Goal: Task Accomplishment & Management: Use online tool/utility

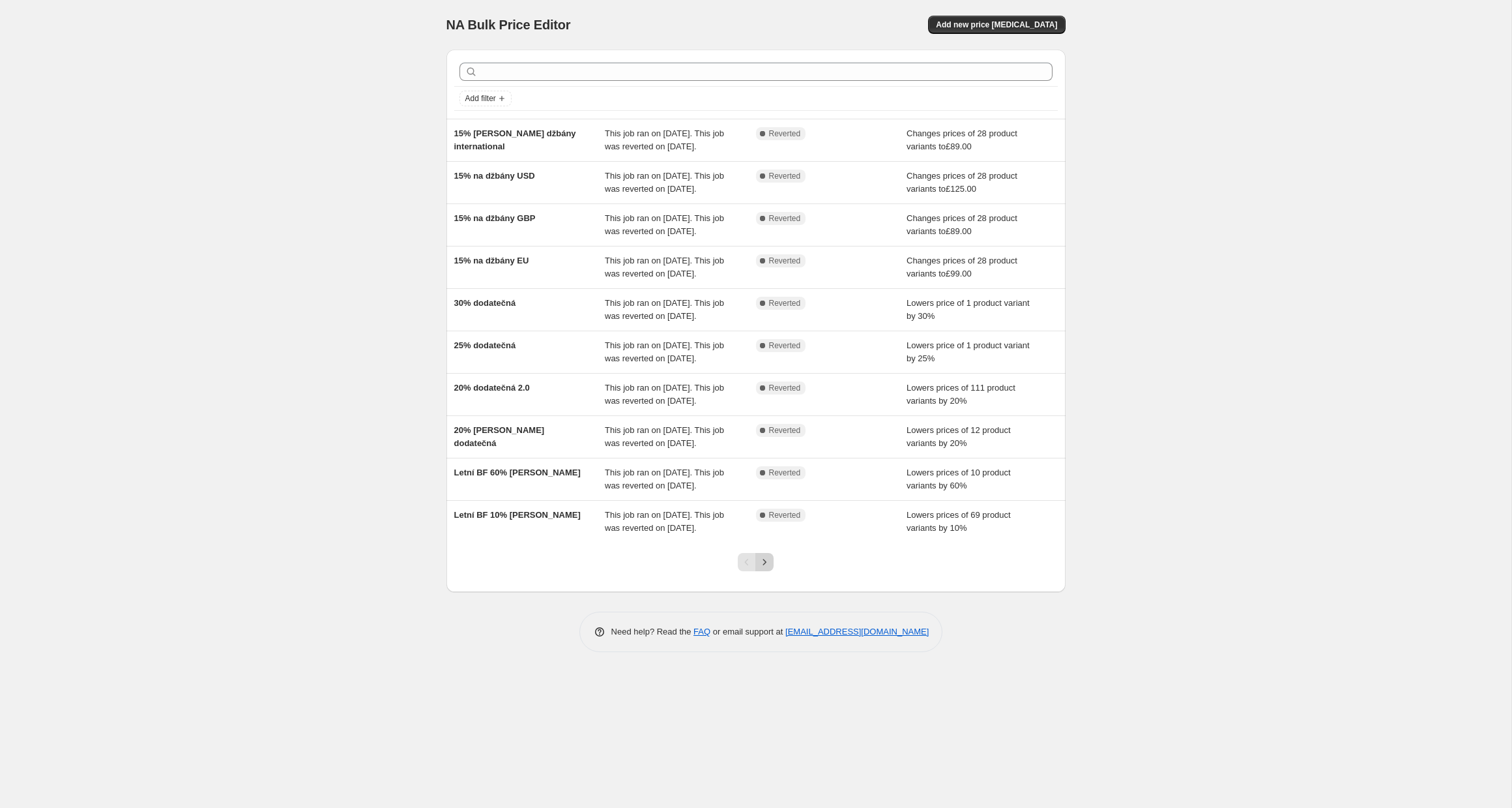
click at [767, 568] on icon "Next" at bounding box center [765, 562] width 13 height 13
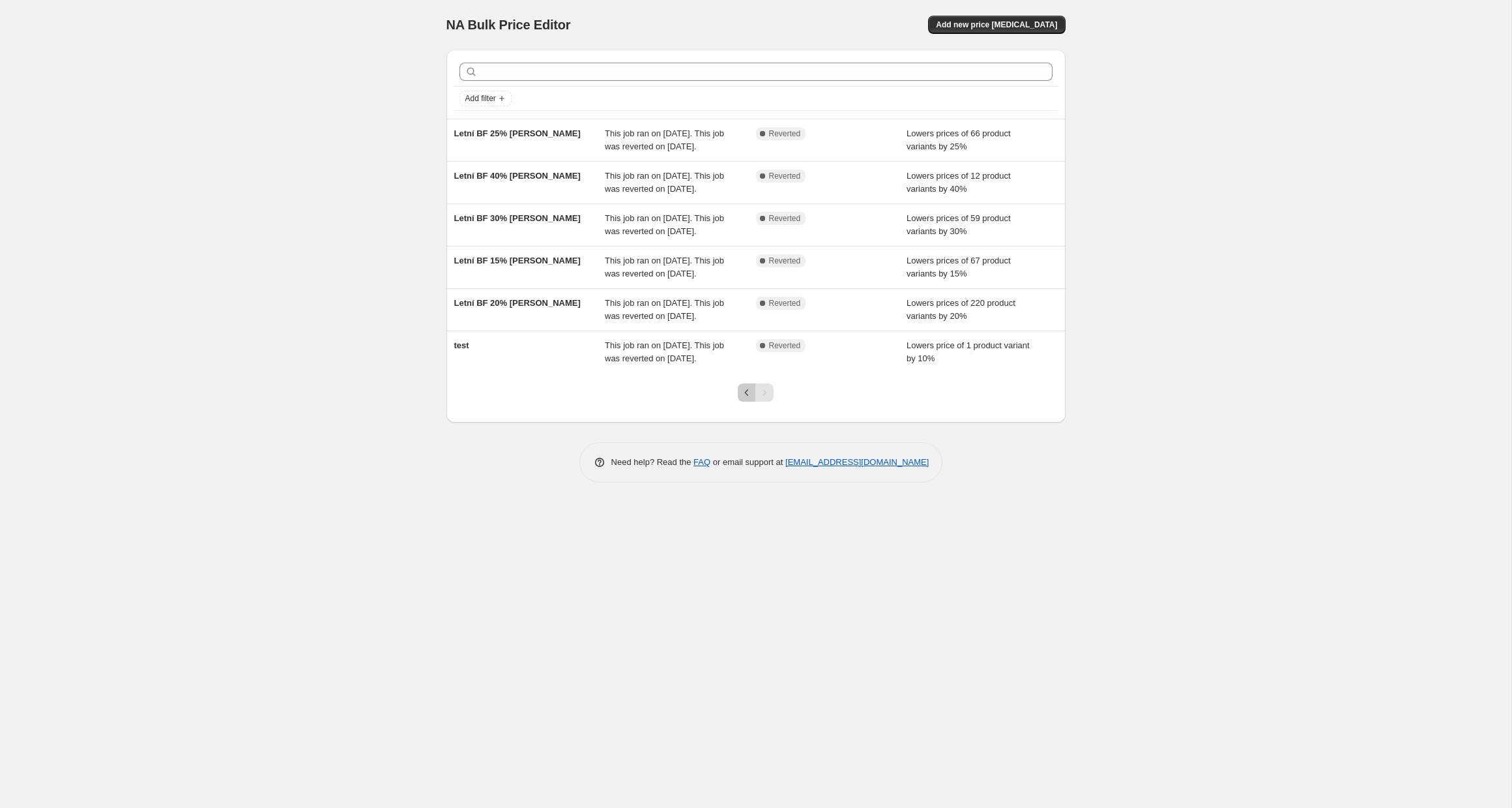
click at [747, 396] on icon "Previous" at bounding box center [747, 392] width 4 height 7
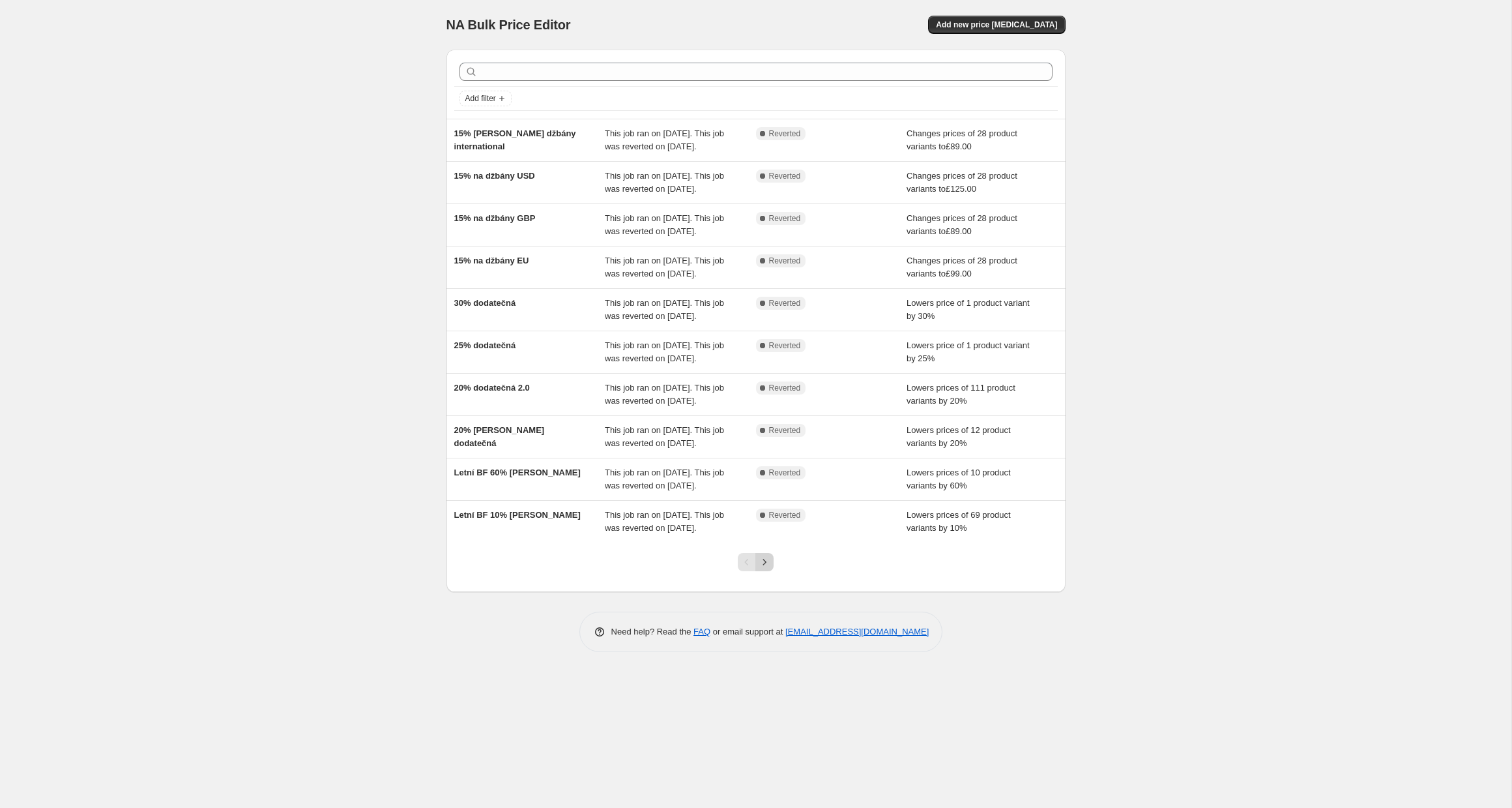
click at [764, 568] on icon "Next" at bounding box center [765, 562] width 13 height 13
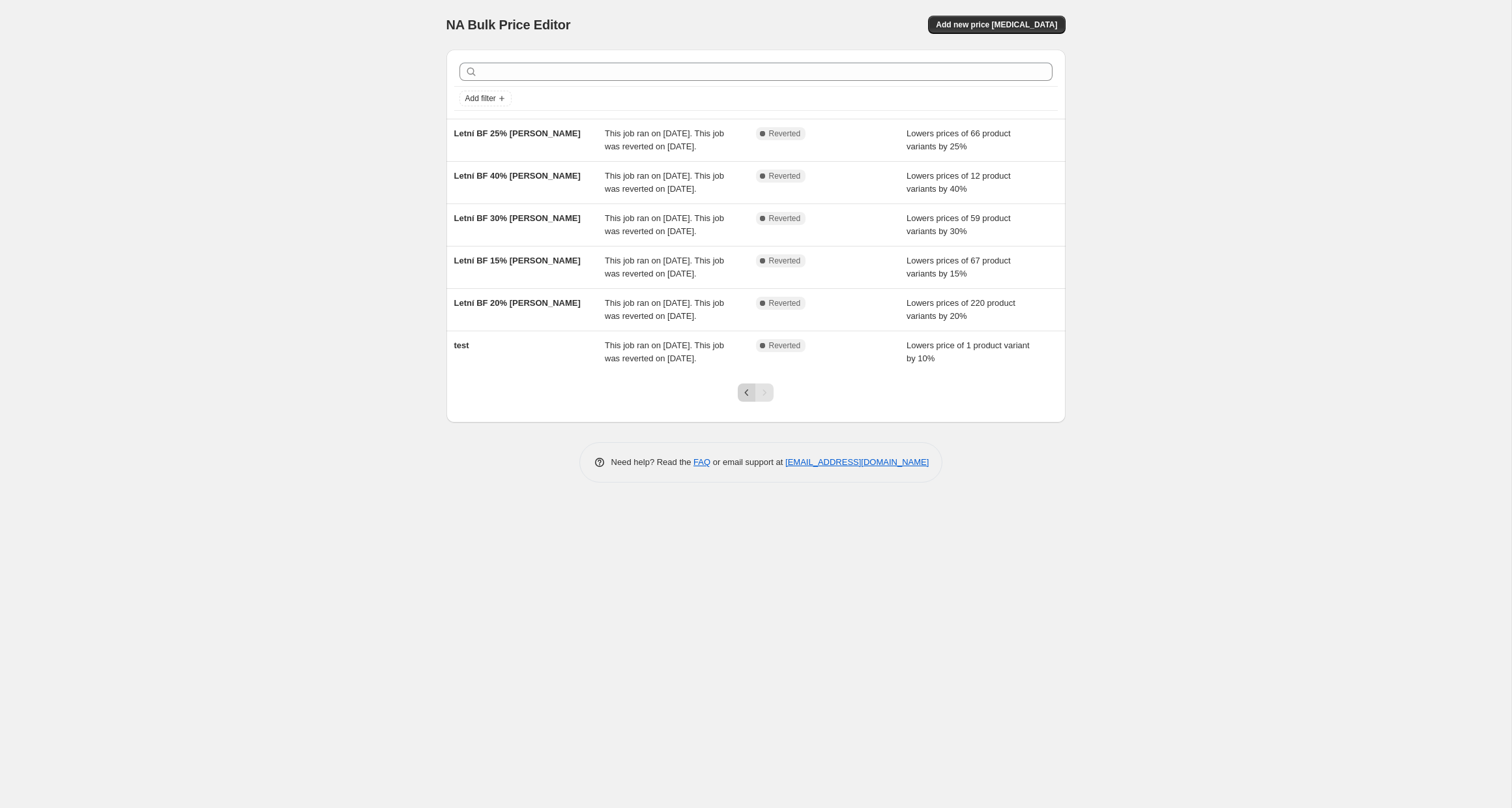
click at [751, 399] on icon "Previous" at bounding box center [747, 393] width 13 height 13
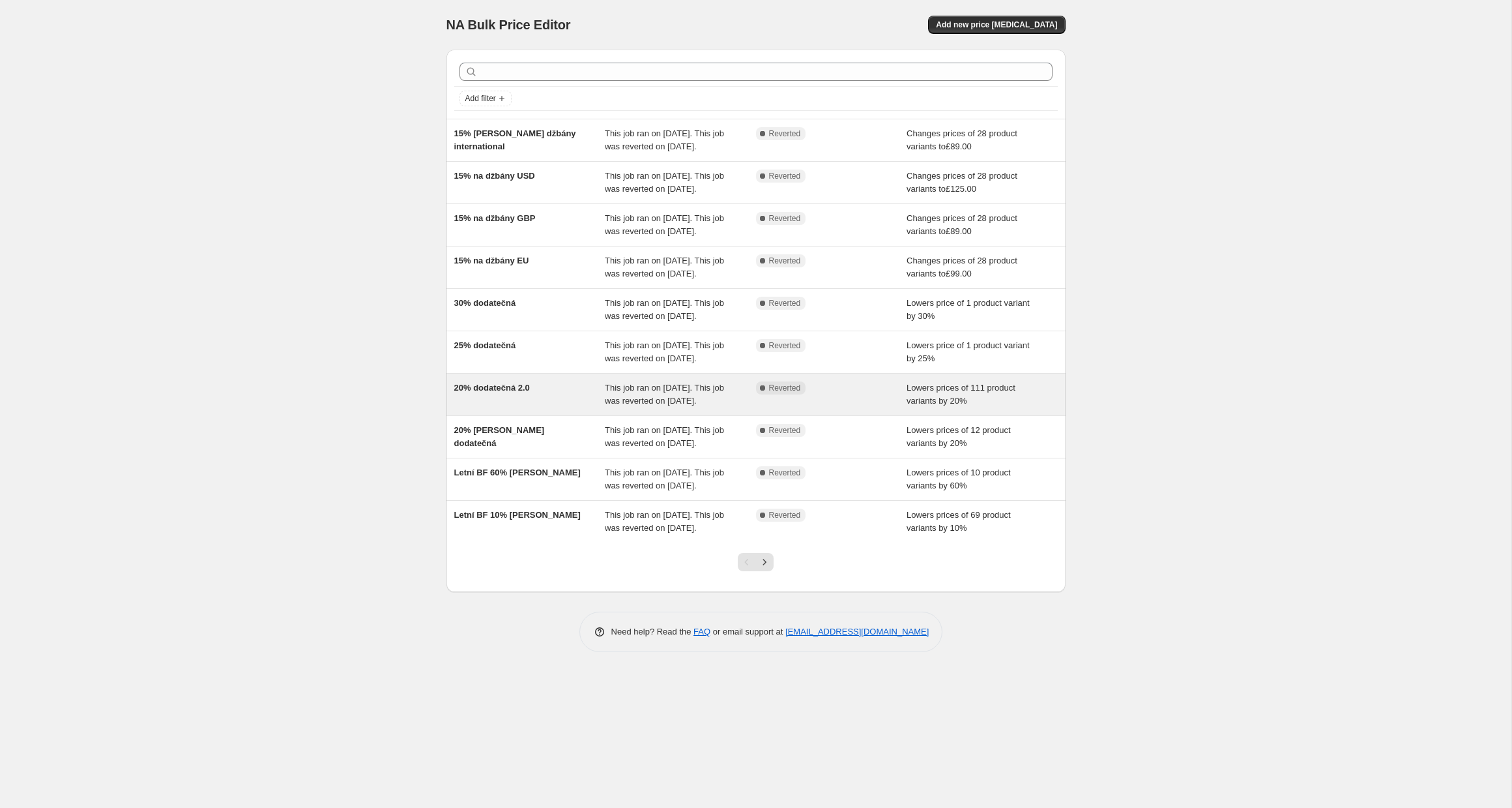
click at [552, 407] on div "20% dodatečná 2.0" at bounding box center [530, 394] width 151 height 26
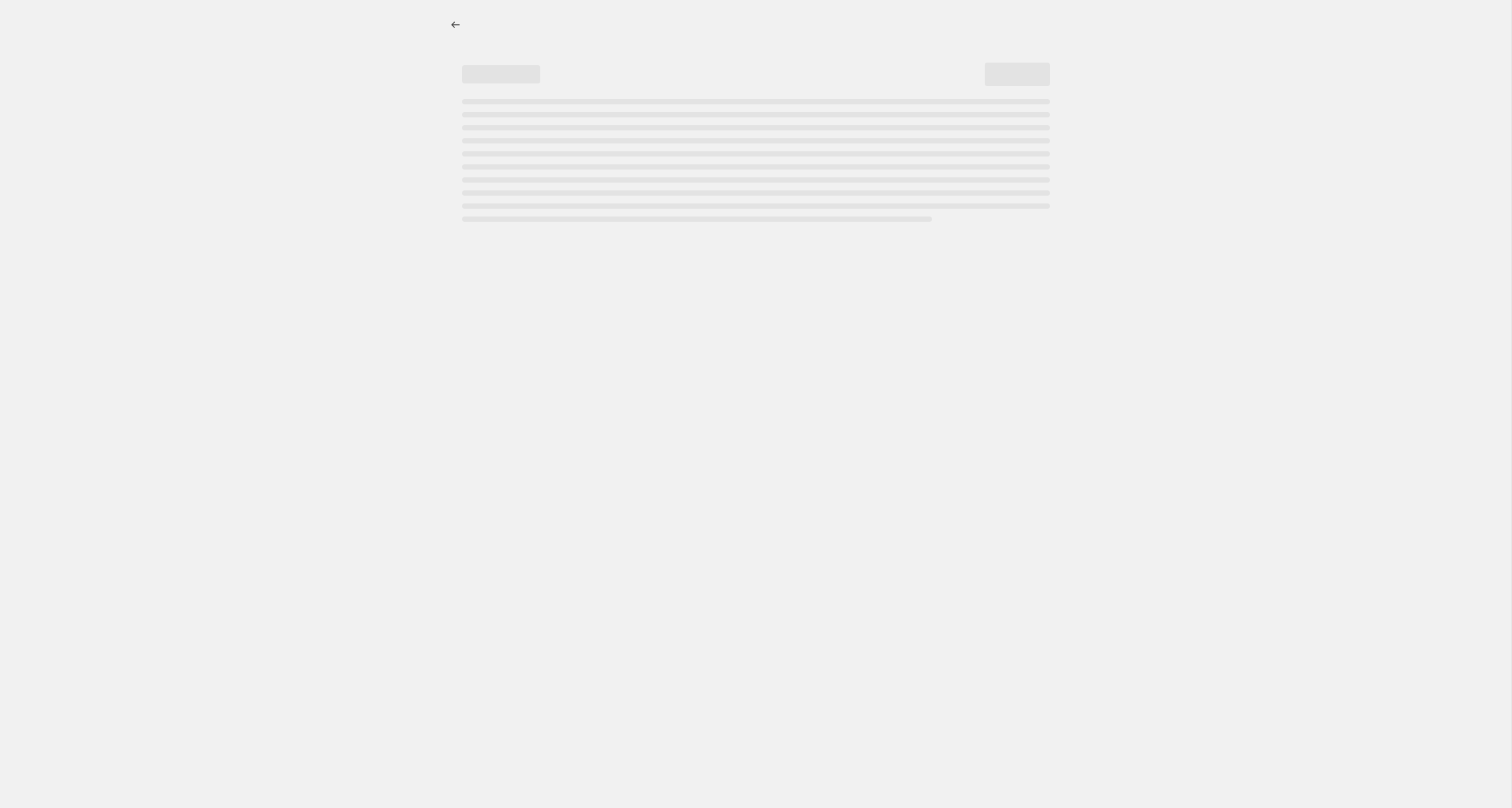
select select "percentage"
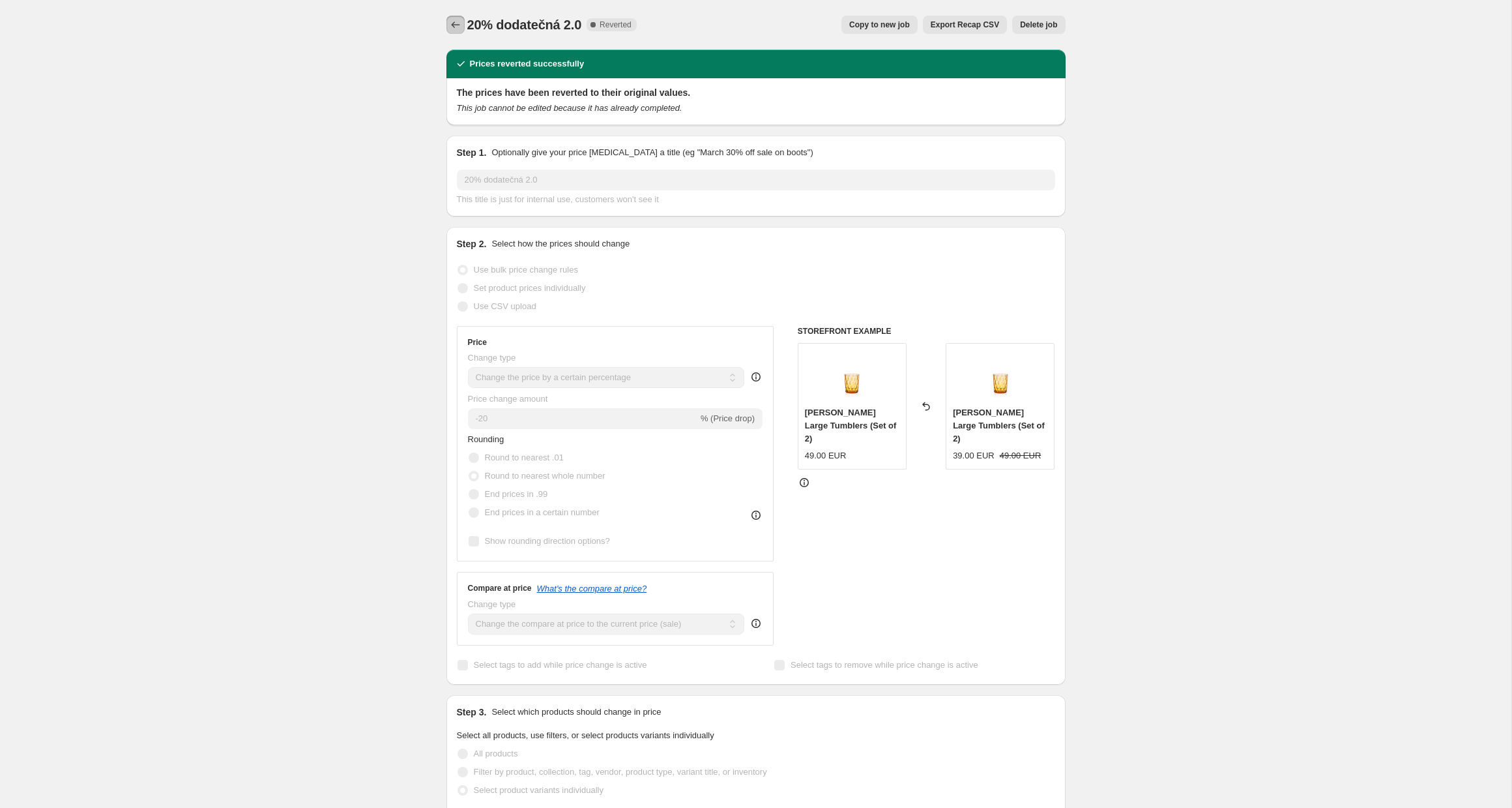
click at [463, 23] on button "Price change jobs" at bounding box center [456, 24] width 18 height 18
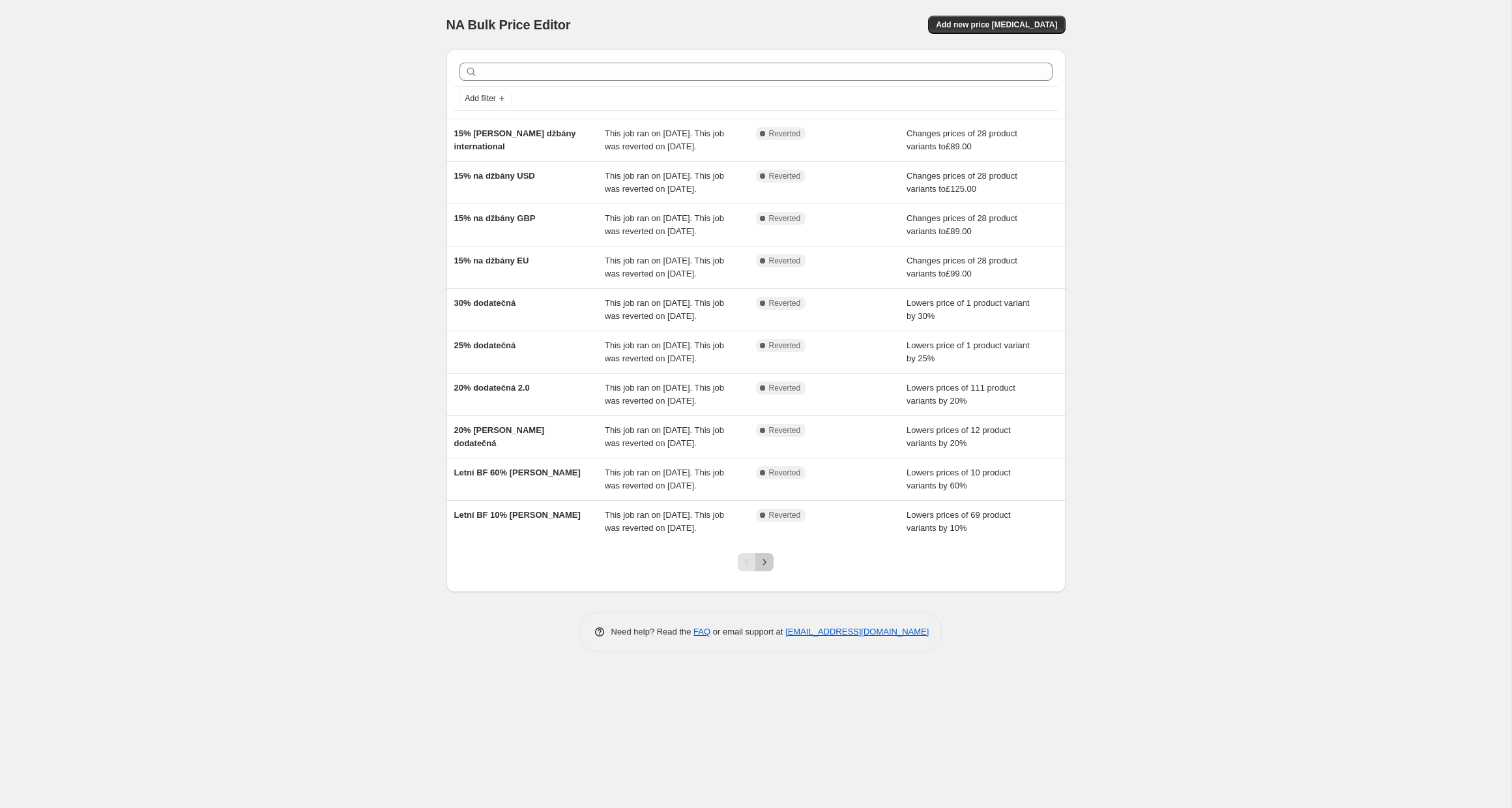
click at [769, 568] on icon "Next" at bounding box center [765, 562] width 13 height 13
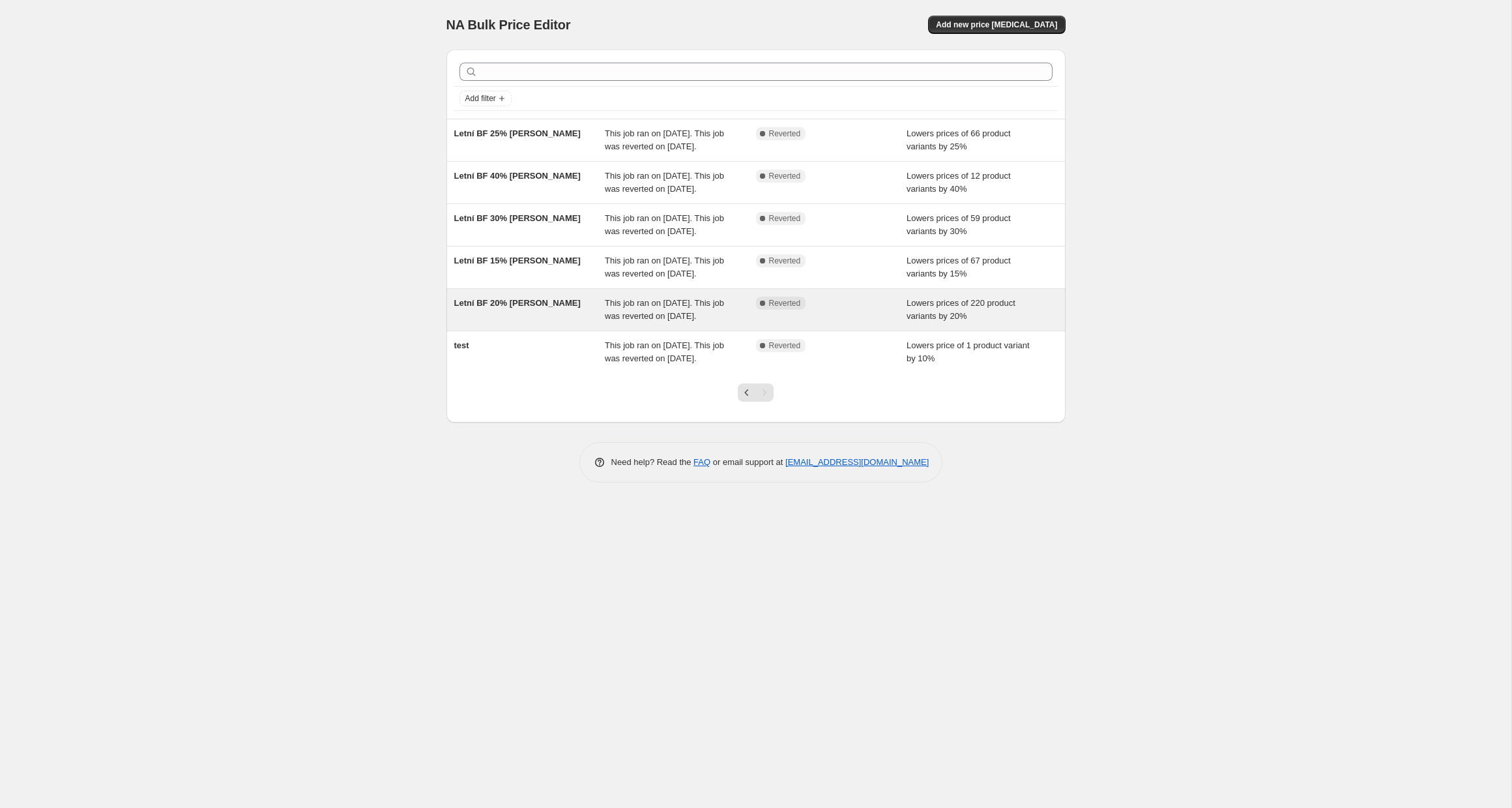
click at [547, 323] on div "Letní BF 20% sleva" at bounding box center [530, 309] width 151 height 26
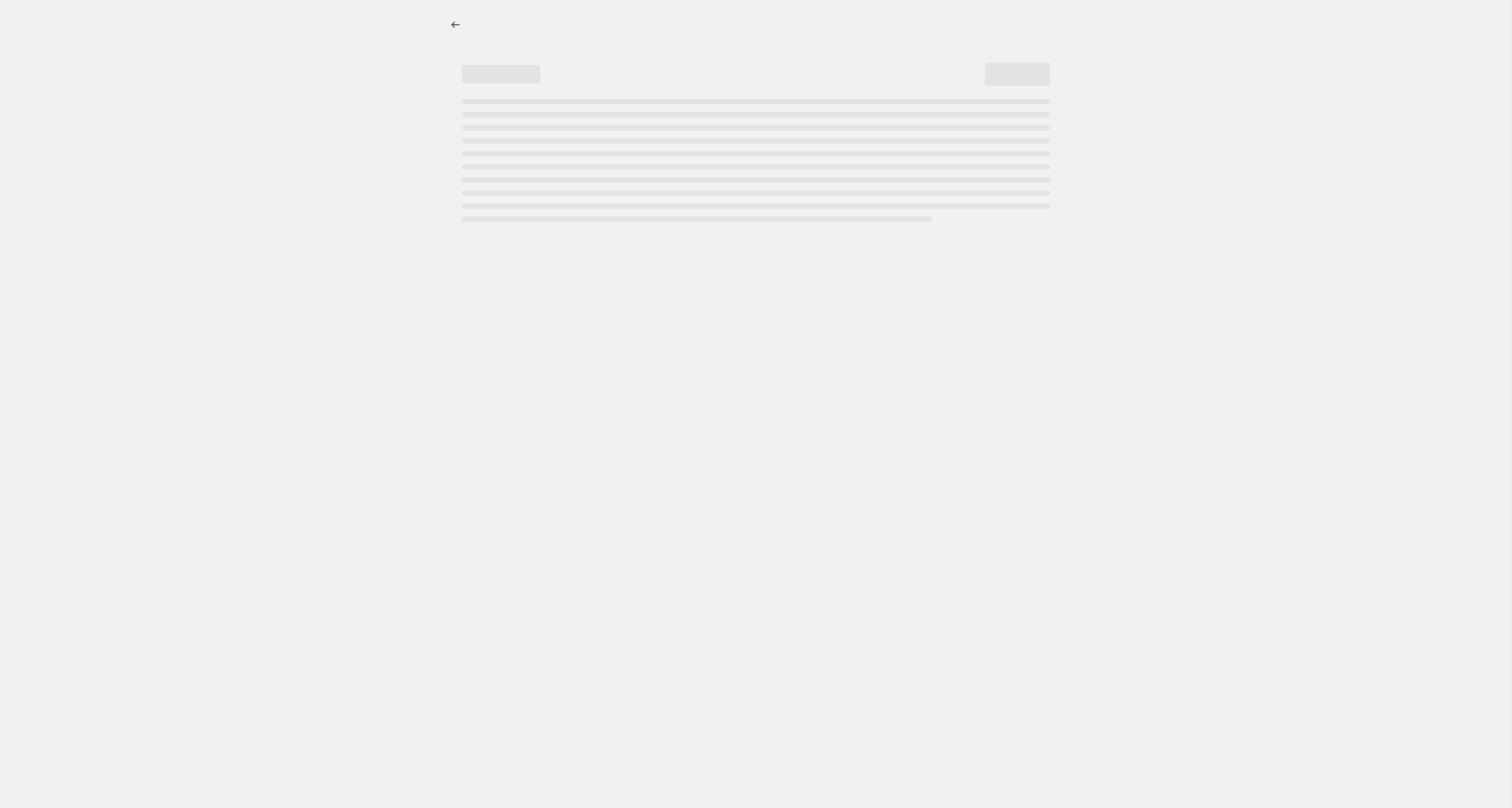
select select "percentage"
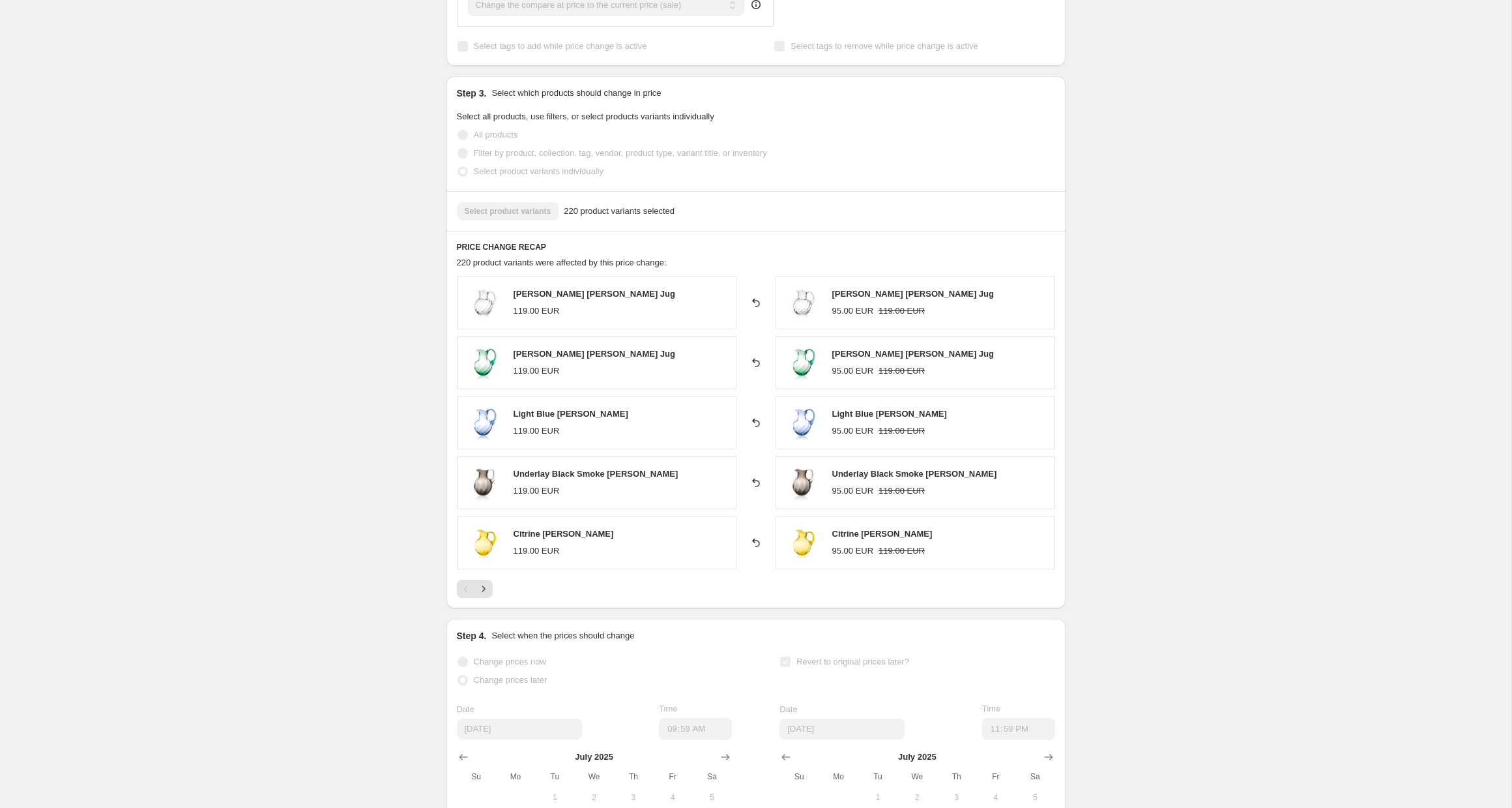
scroll to position [528, 0]
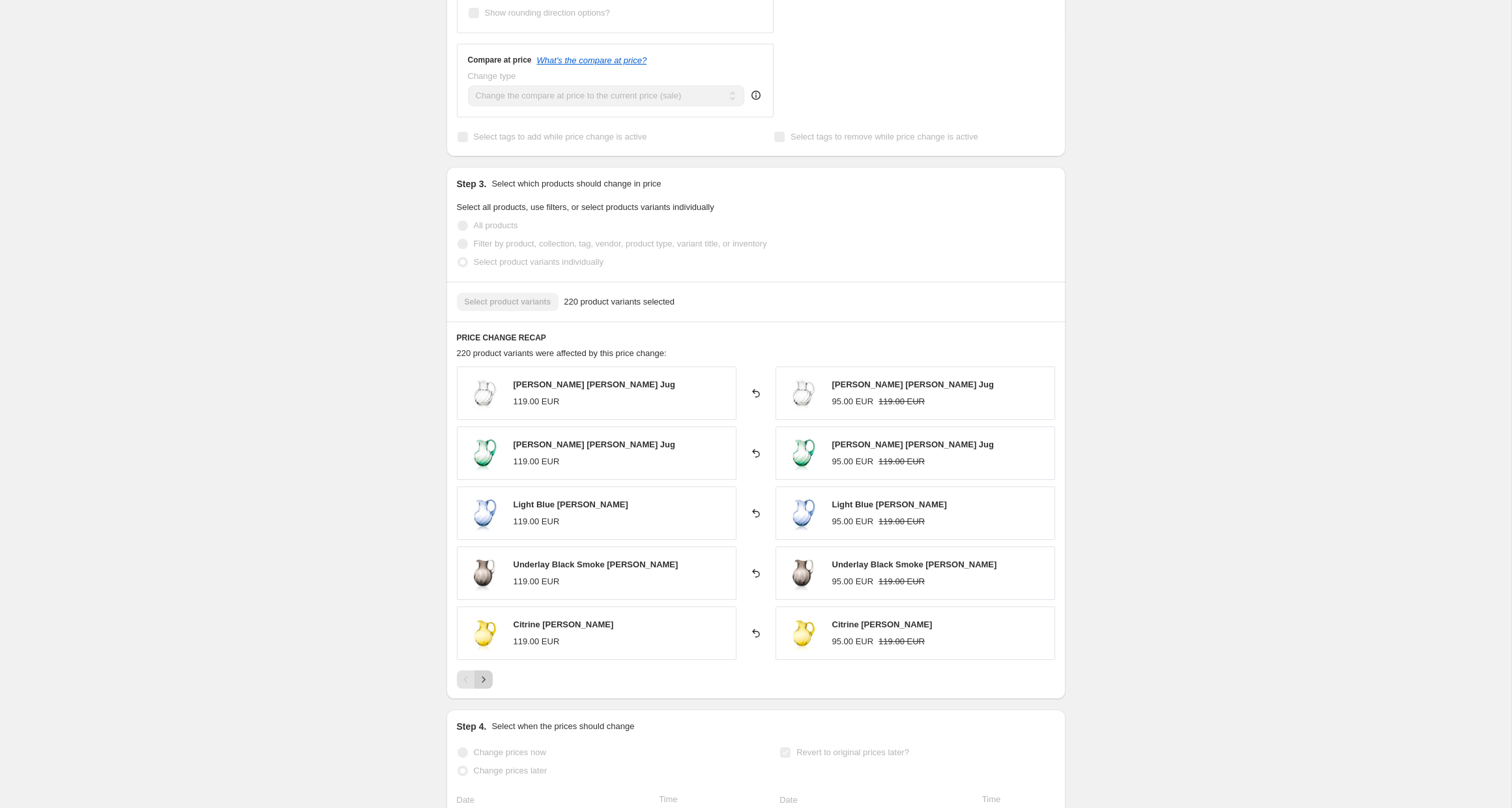
click at [487, 682] on icon "Next" at bounding box center [483, 680] width 13 height 13
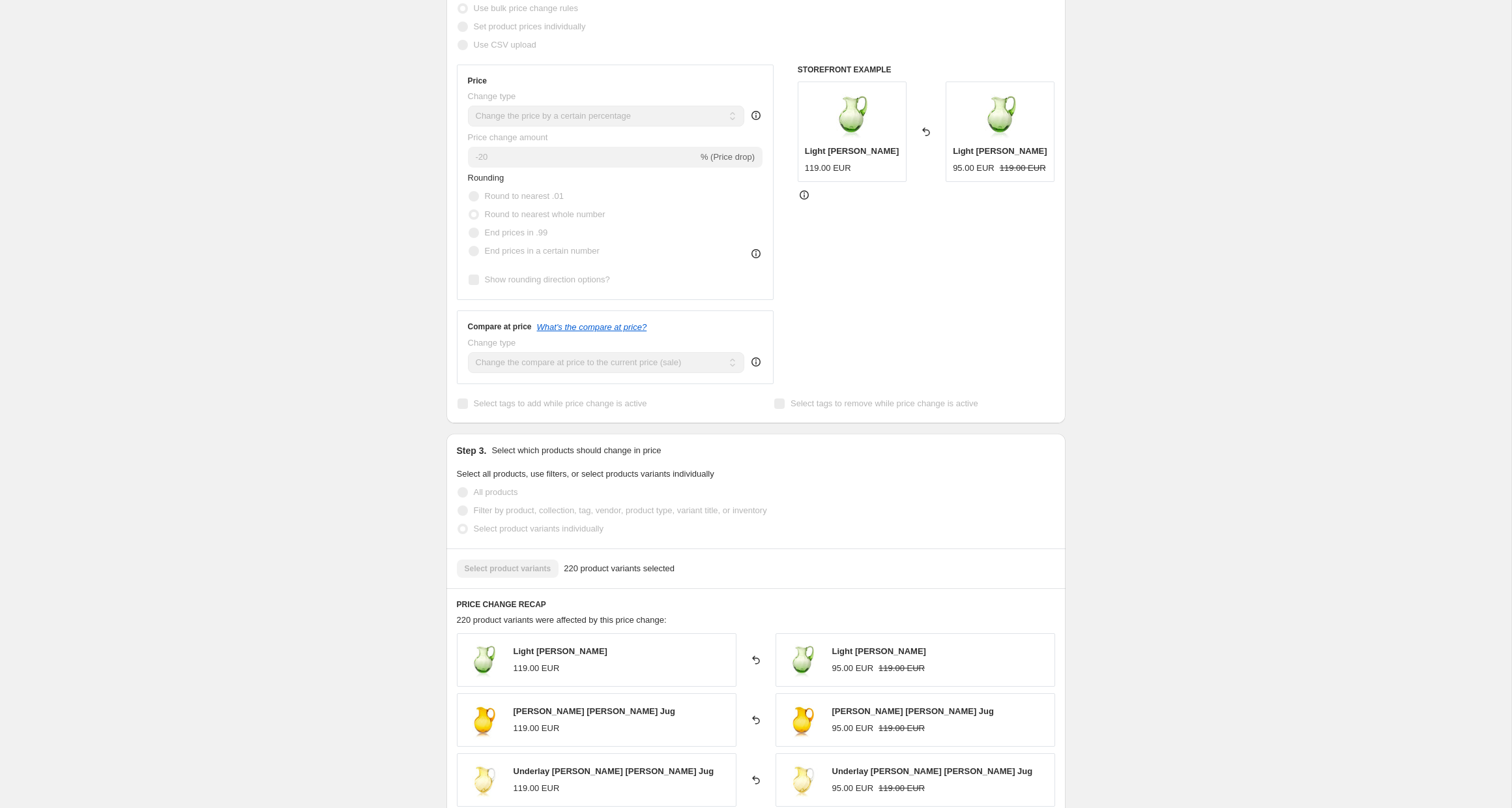
scroll to position [0, 0]
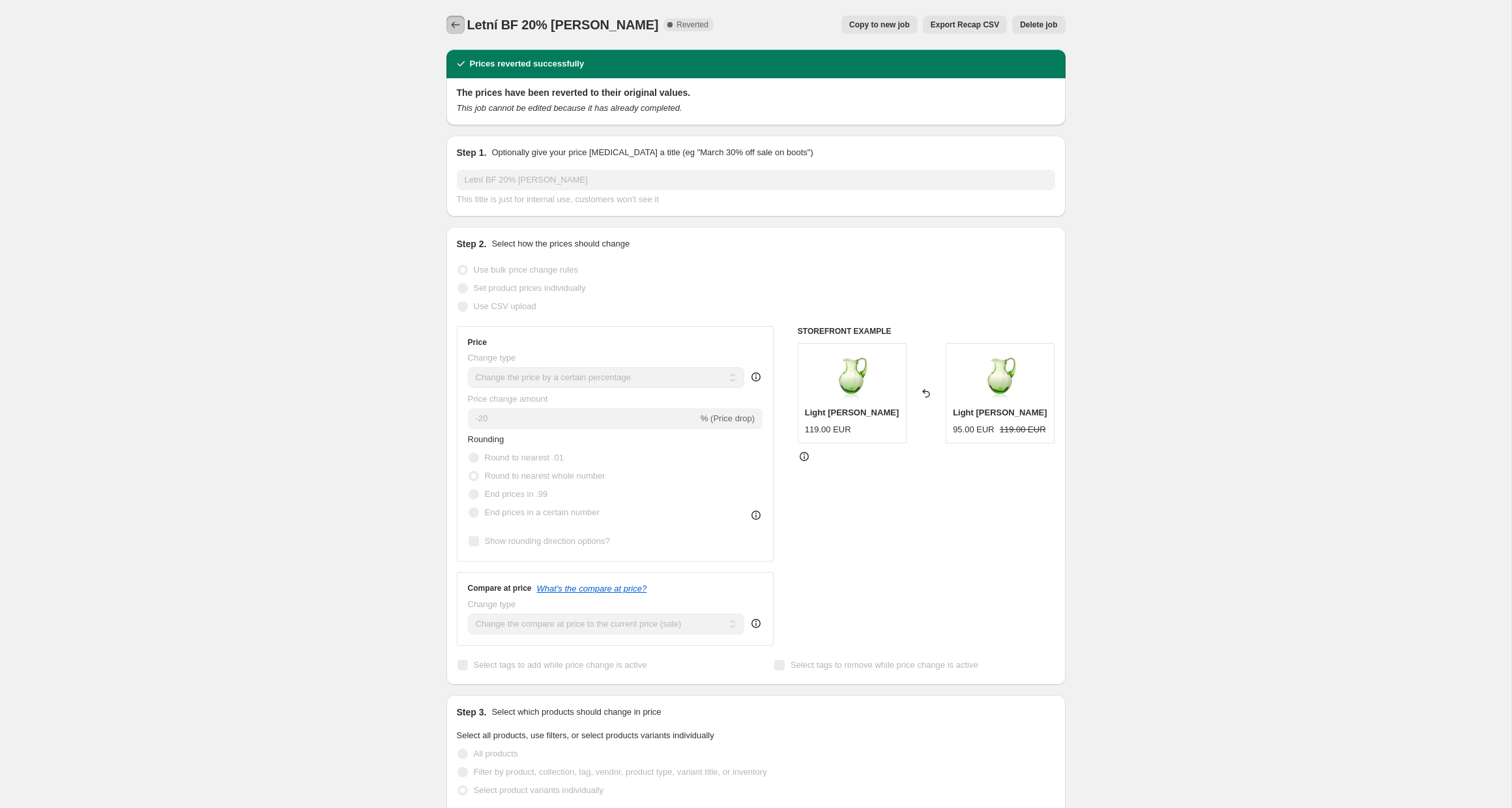
click at [456, 27] on icon "Price change jobs" at bounding box center [456, 25] width 13 height 13
